Goal: Find specific page/section: Find specific page/section

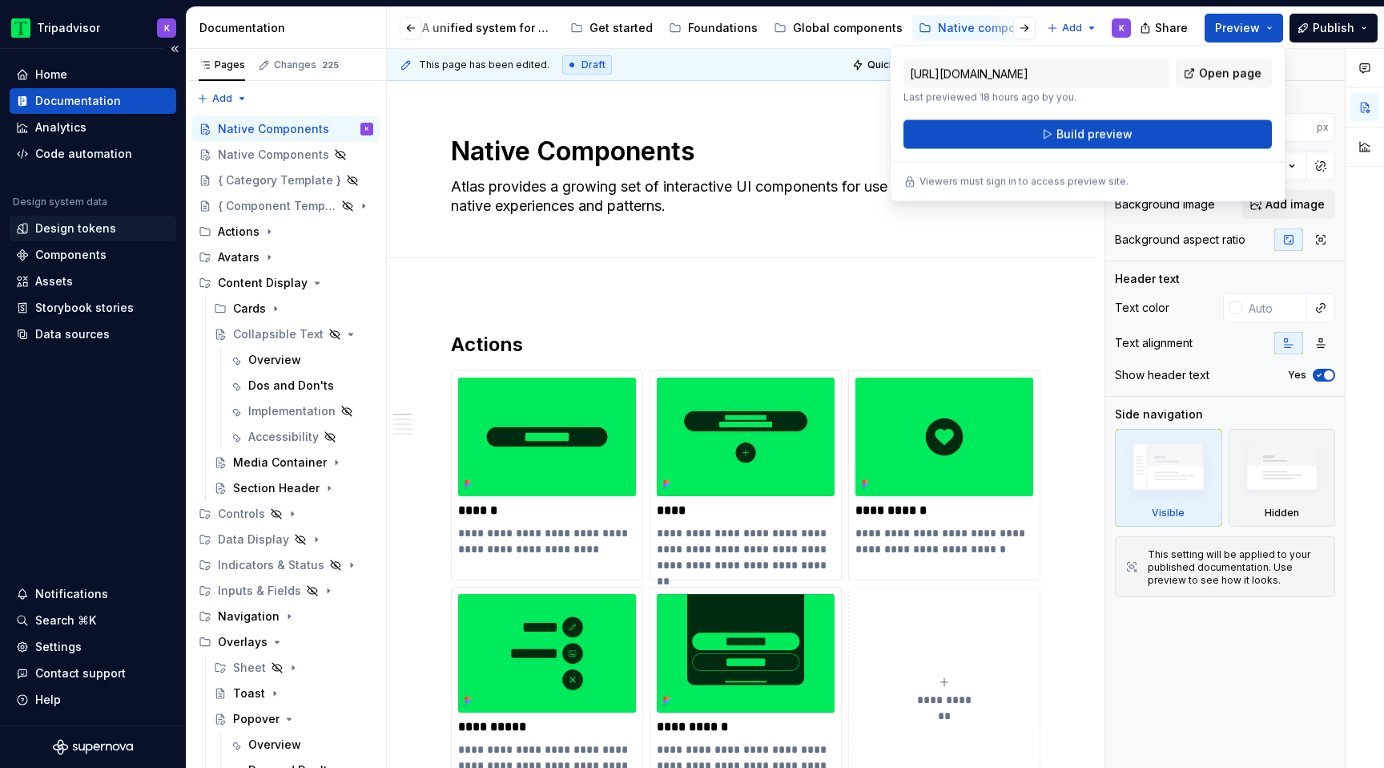
scroll to position [0, 214]
click at [75, 236] on div "Design tokens" at bounding box center [75, 228] width 81 height 16
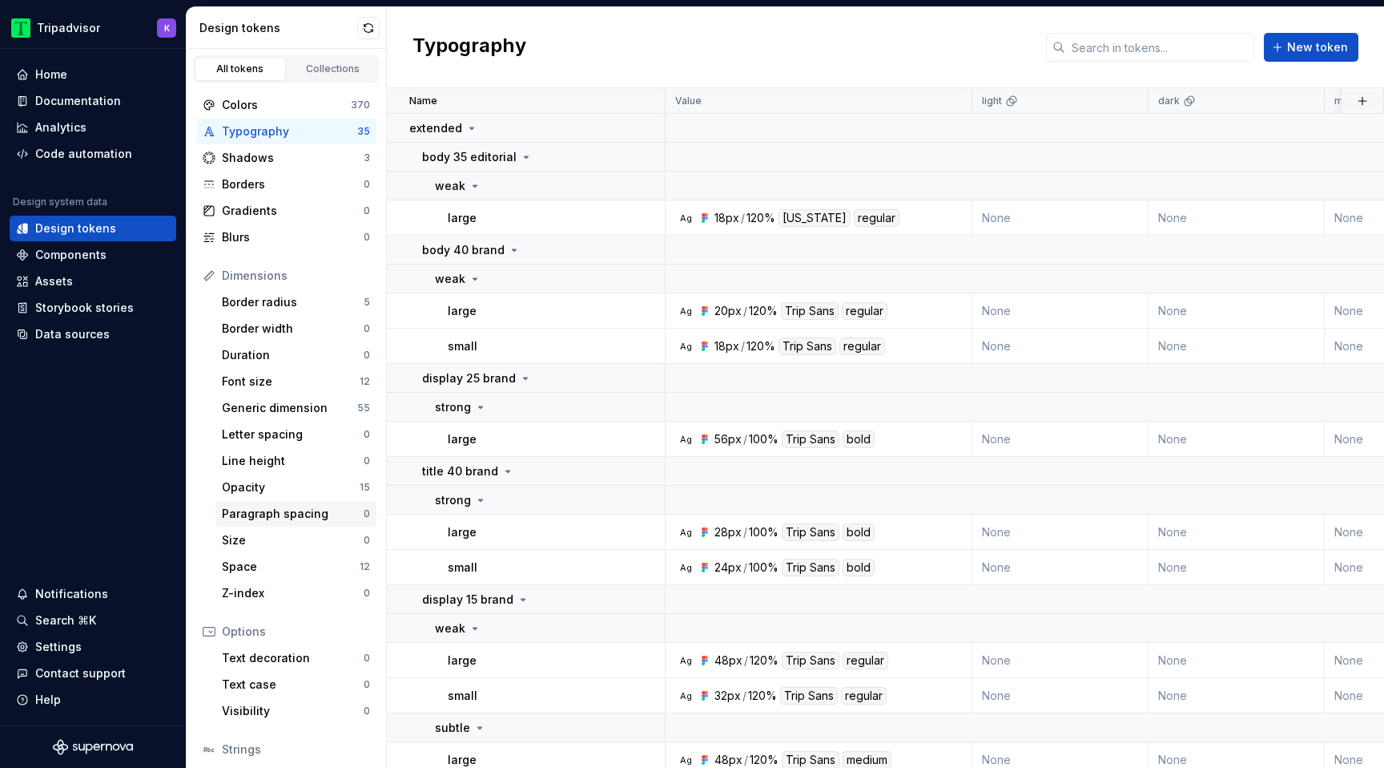
scroll to position [110, 0]
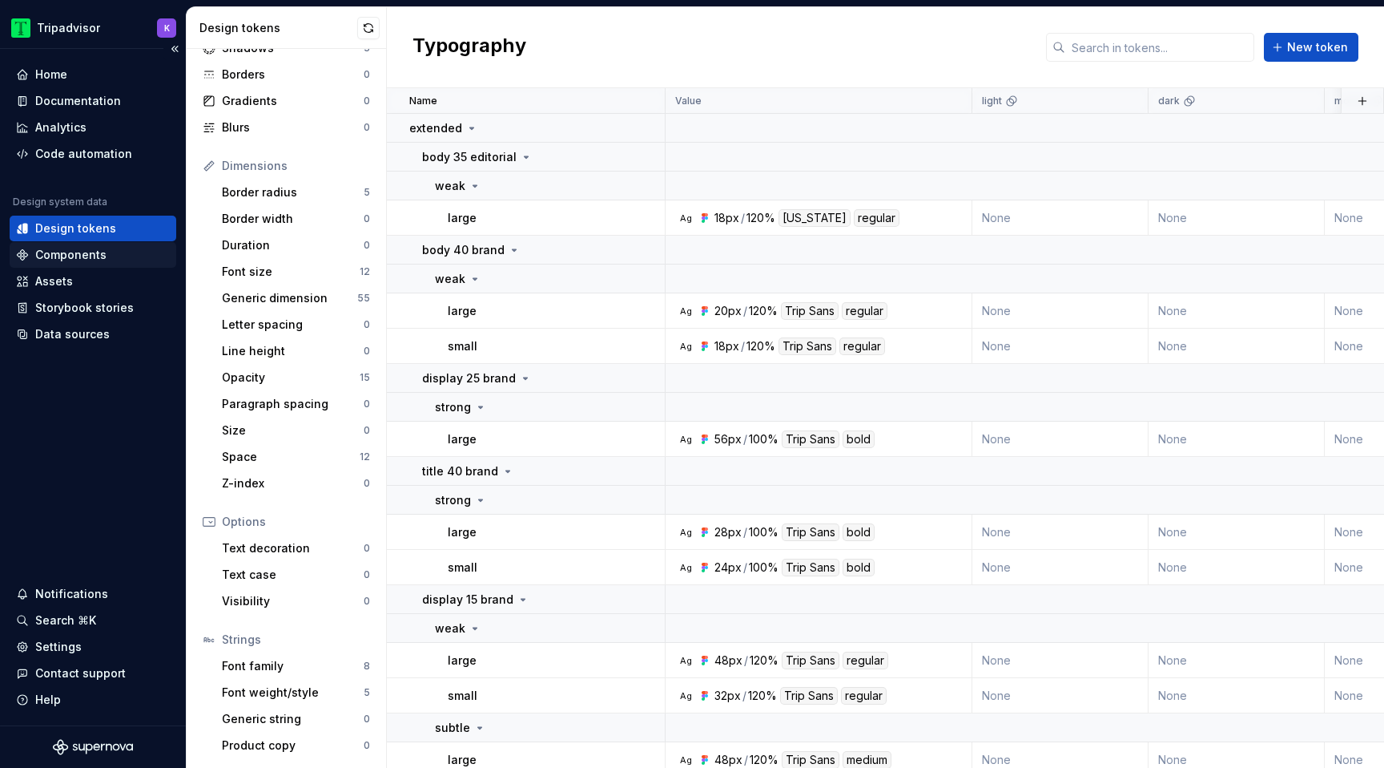
click at [84, 254] on div "Components" at bounding box center [70, 255] width 71 height 16
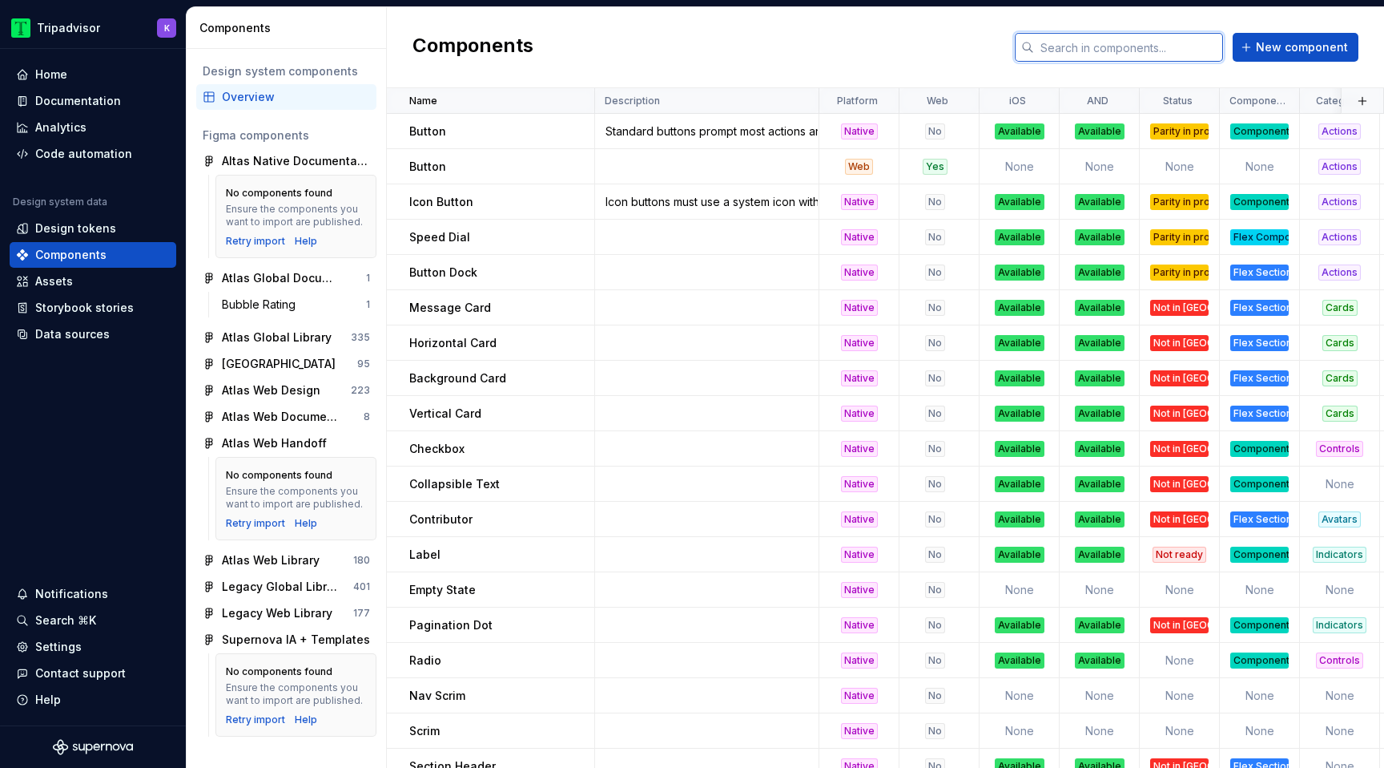
click at [1065, 49] on input "text" at bounding box center [1128, 47] width 189 height 29
click at [98, 273] on div "Assets" at bounding box center [93, 281] width 154 height 16
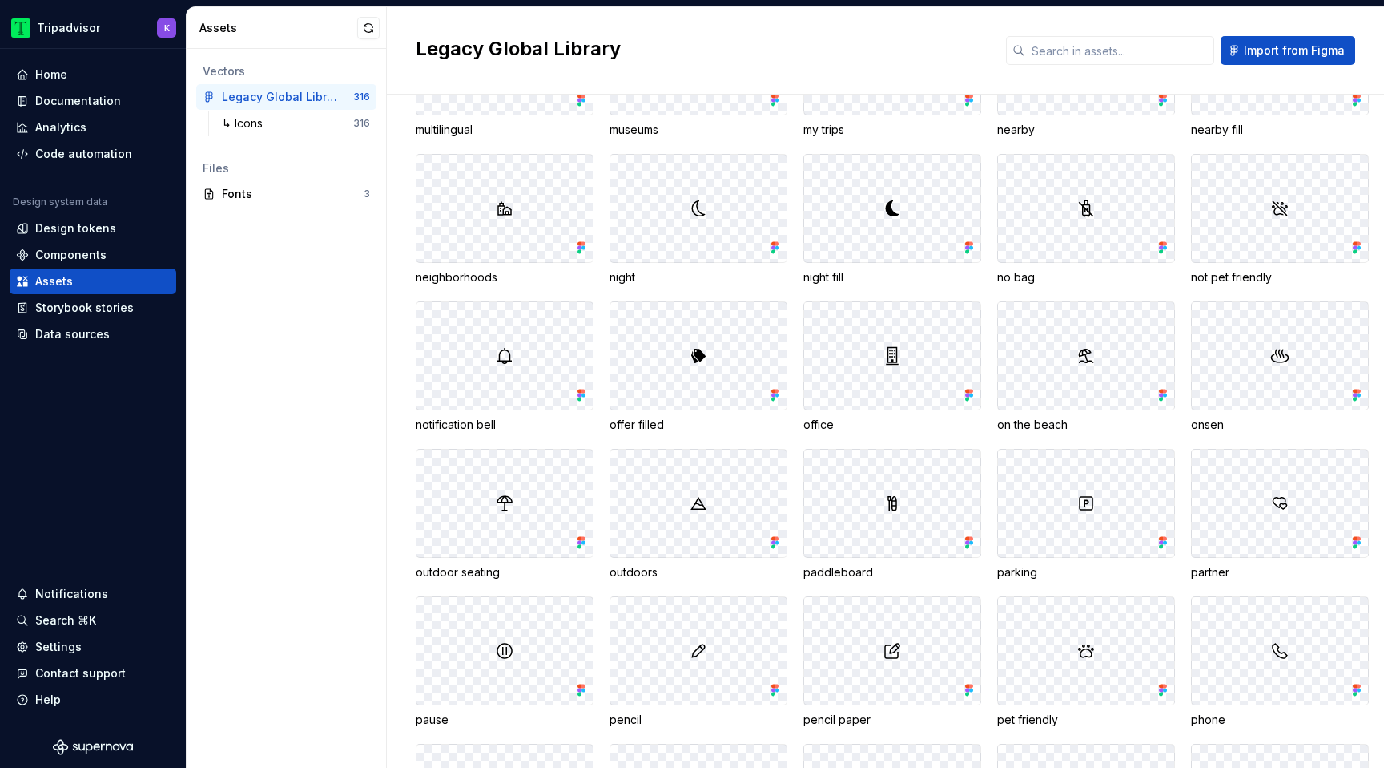
scroll to position [4501, 0]
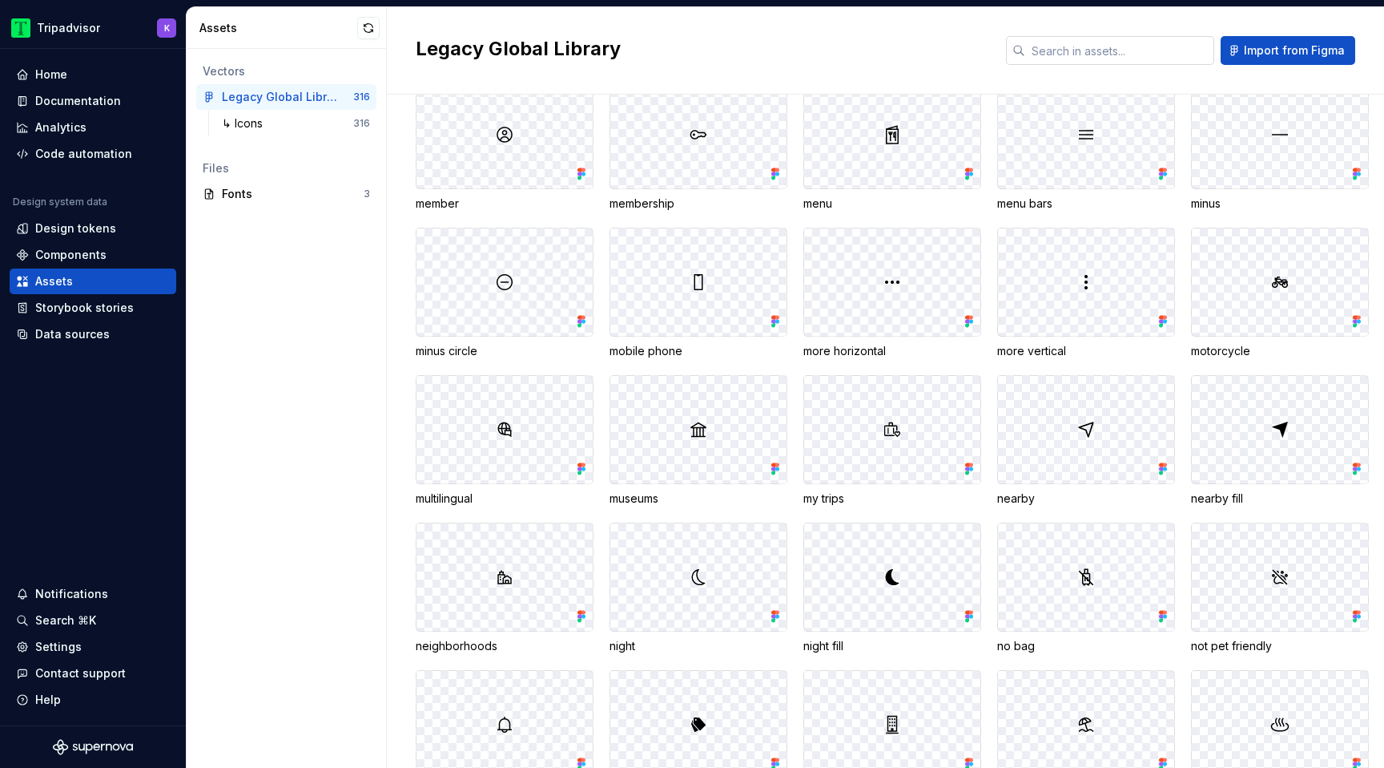
click at [1113, 62] on input "text" at bounding box center [1119, 50] width 189 height 29
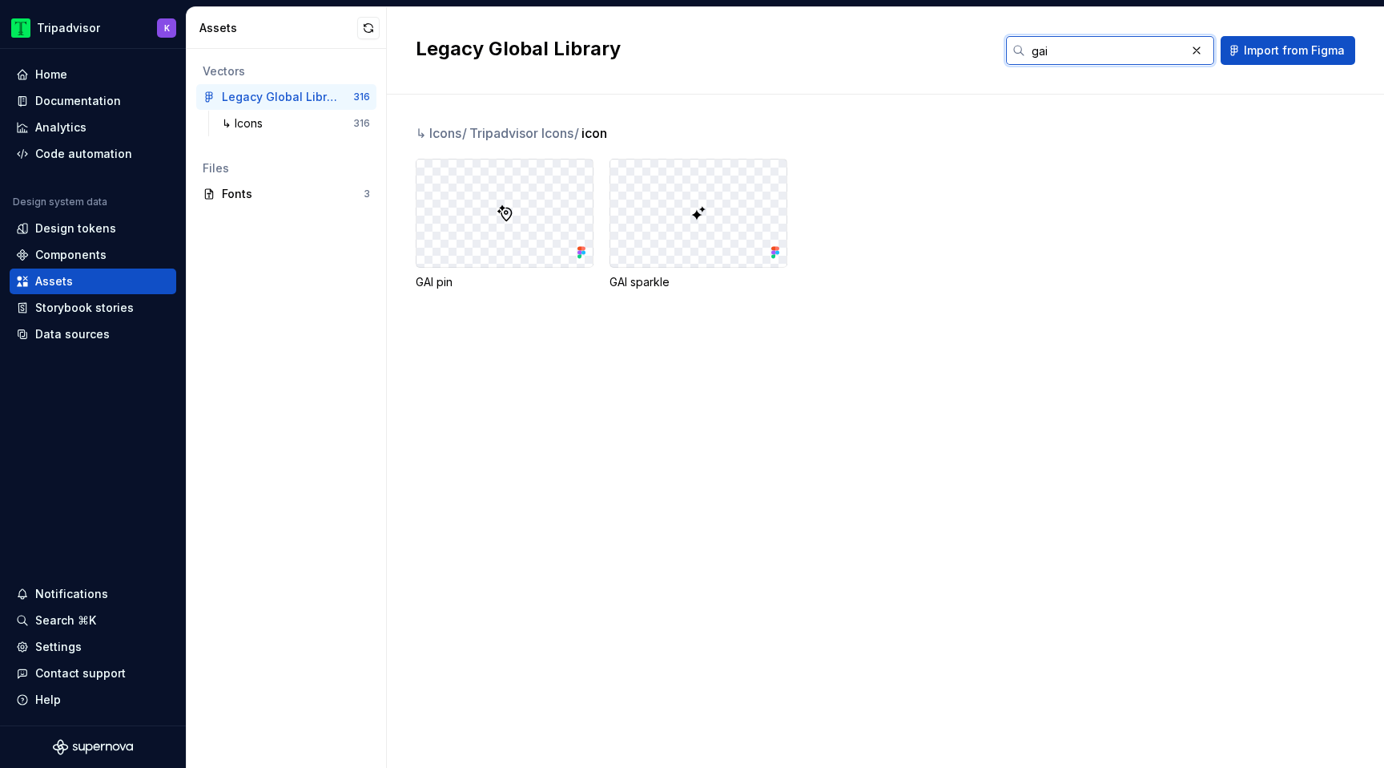
type input "gai"
click at [704, 215] on img at bounding box center [698, 212] width 19 height 19
click at [731, 244] on div at bounding box center [698, 212] width 176 height 107
